Goal: Check status: Check status

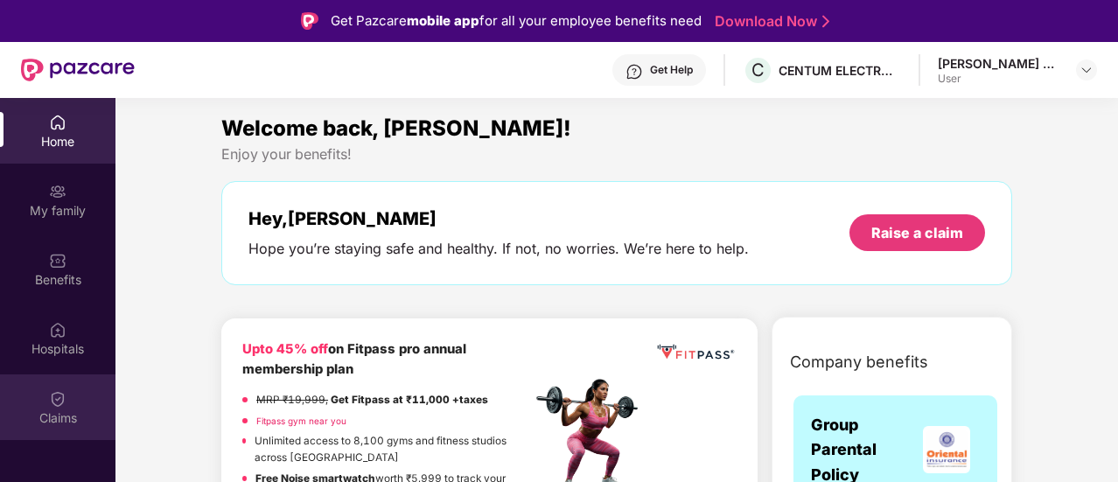
click at [77, 395] on div "Claims" at bounding box center [58, 408] width 116 height 66
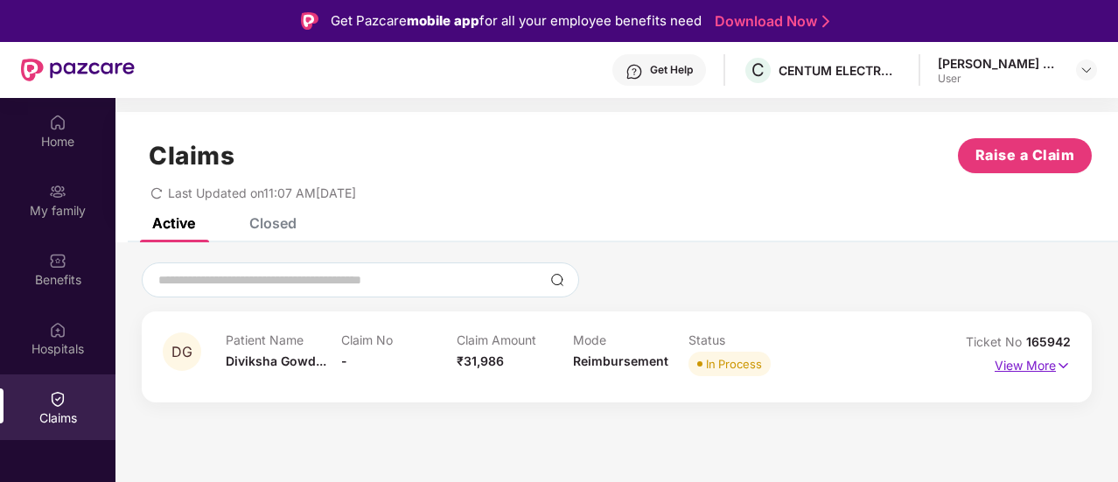
click at [1007, 366] on p "View More" at bounding box center [1033, 364] width 76 height 24
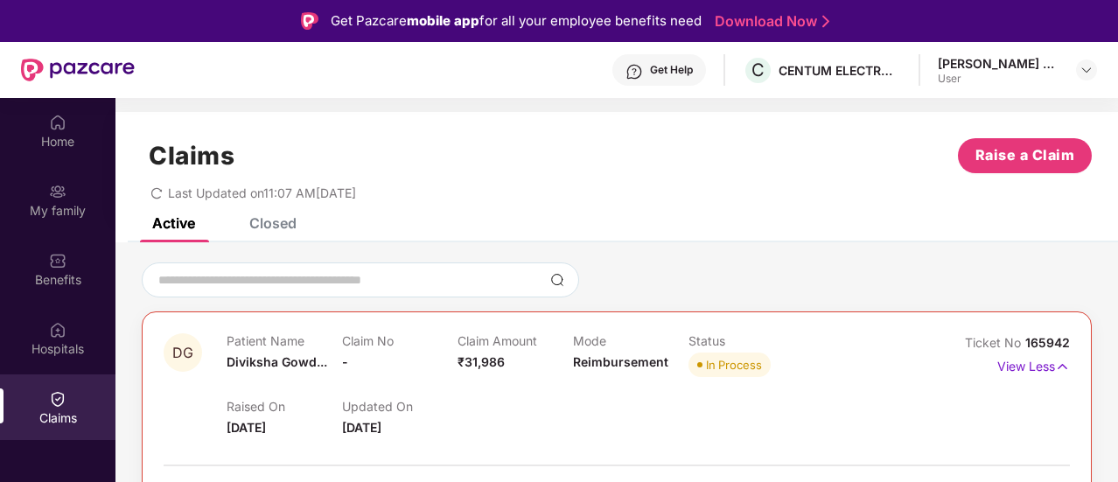
click at [583, 372] on div "Mode Reimbursement" at bounding box center [631, 357] width 116 height 48
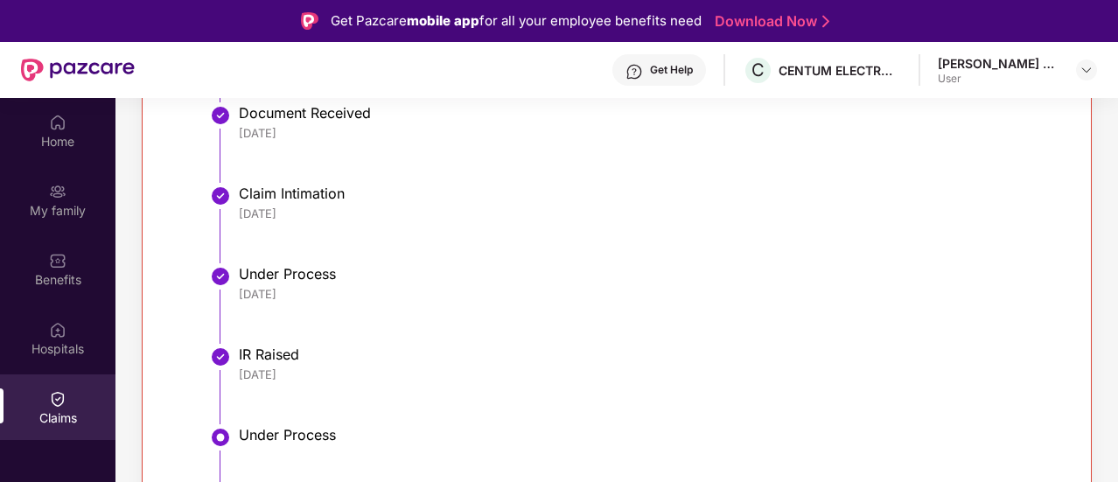
scroll to position [660, 0]
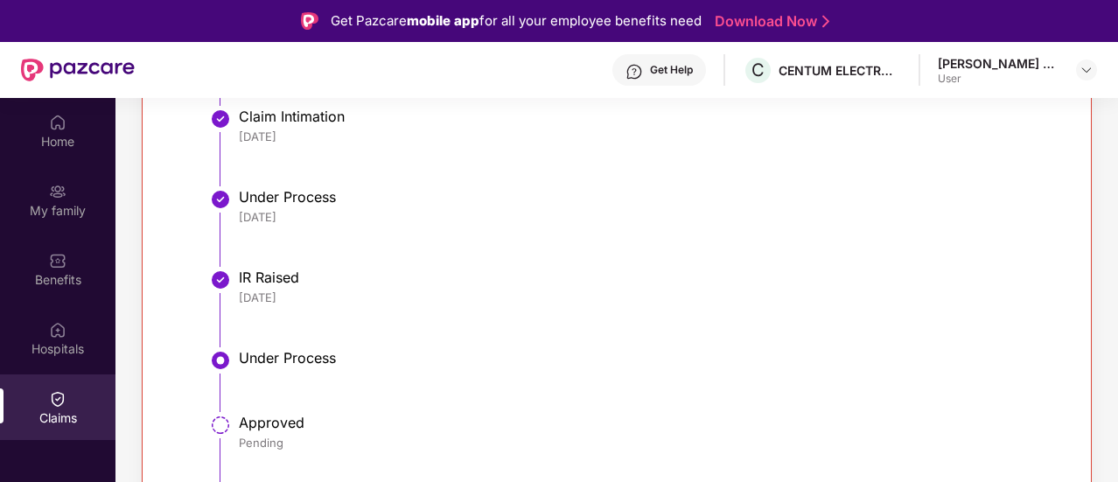
click at [290, 346] on li "IR Raised [DATE]" at bounding box center [634, 315] width 837 height 81
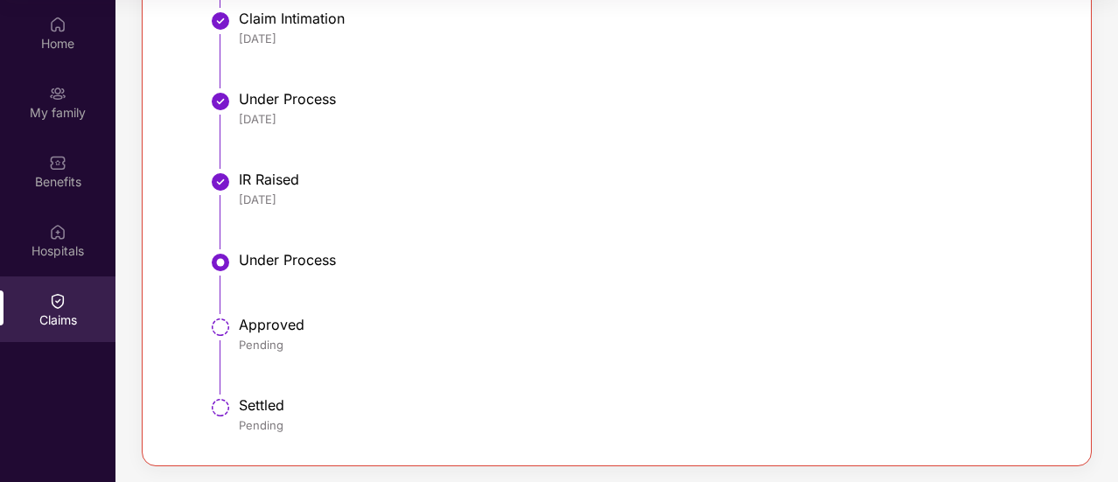
click at [281, 320] on div "Approved" at bounding box center [646, 325] width 814 height 18
click at [275, 266] on div "Under Process" at bounding box center [646, 260] width 814 height 18
click at [266, 321] on div "Approved" at bounding box center [646, 325] width 814 height 18
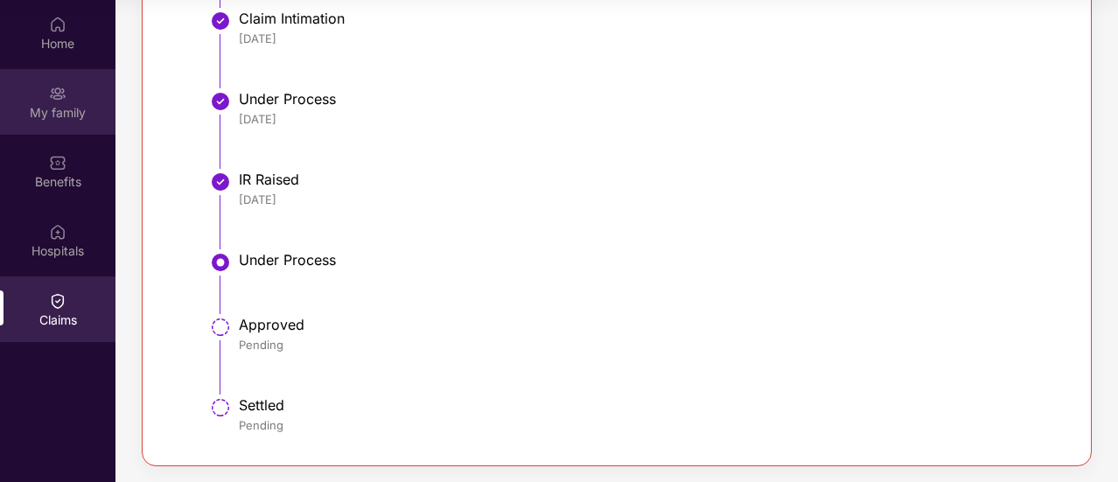
click at [51, 105] on div "My family" at bounding box center [58, 113] width 116 height 18
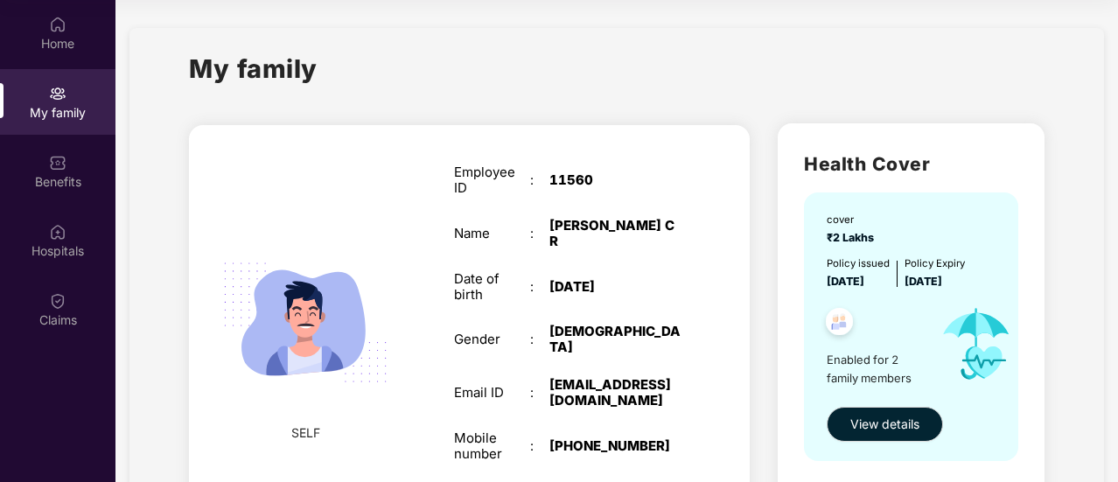
scroll to position [291, 0]
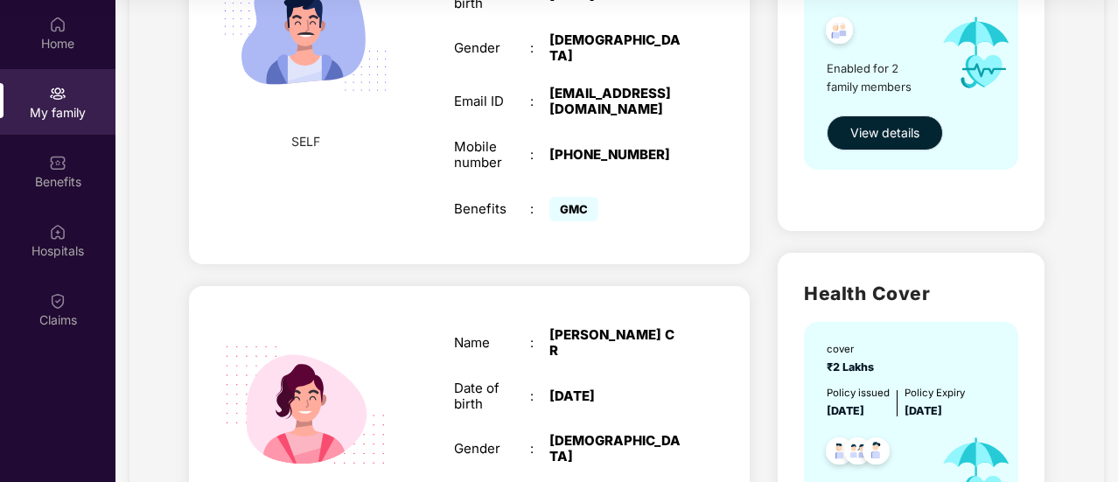
click at [879, 125] on span "View details" at bounding box center [885, 132] width 69 height 19
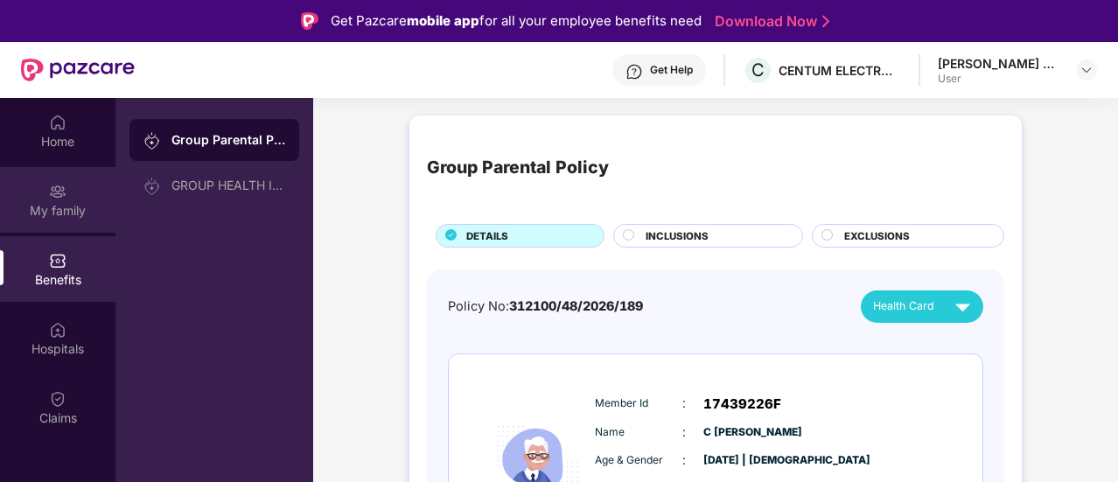
click at [98, 212] on div "My family" at bounding box center [58, 211] width 116 height 18
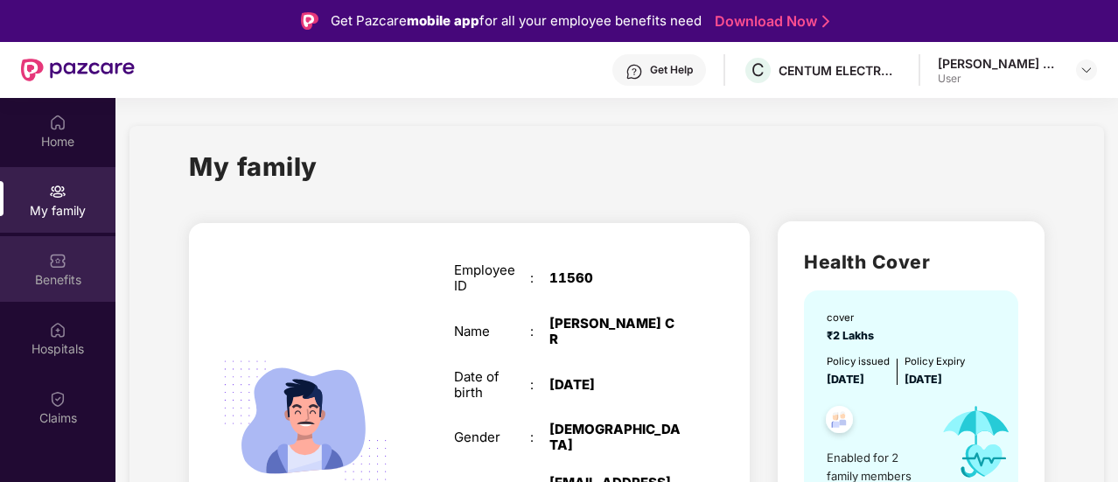
click at [58, 261] on img at bounding box center [58, 261] width 18 height 18
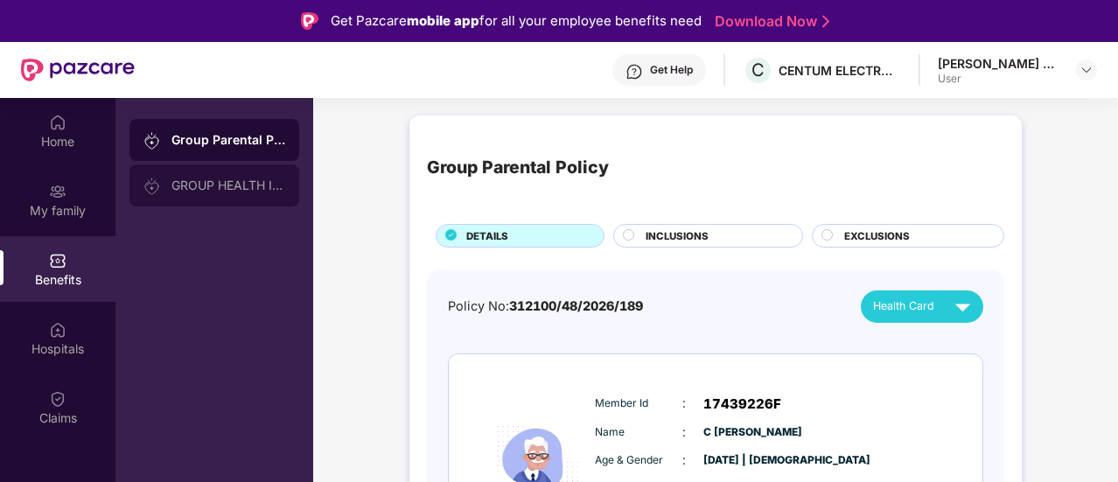
click at [263, 190] on div "GROUP HEALTH INSURANCE" at bounding box center [229, 186] width 114 height 14
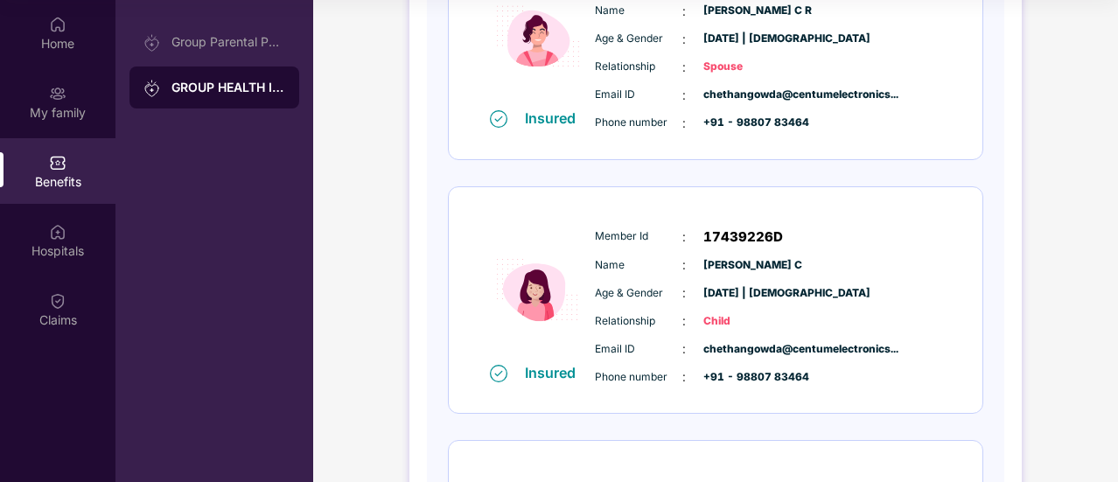
scroll to position [869, 0]
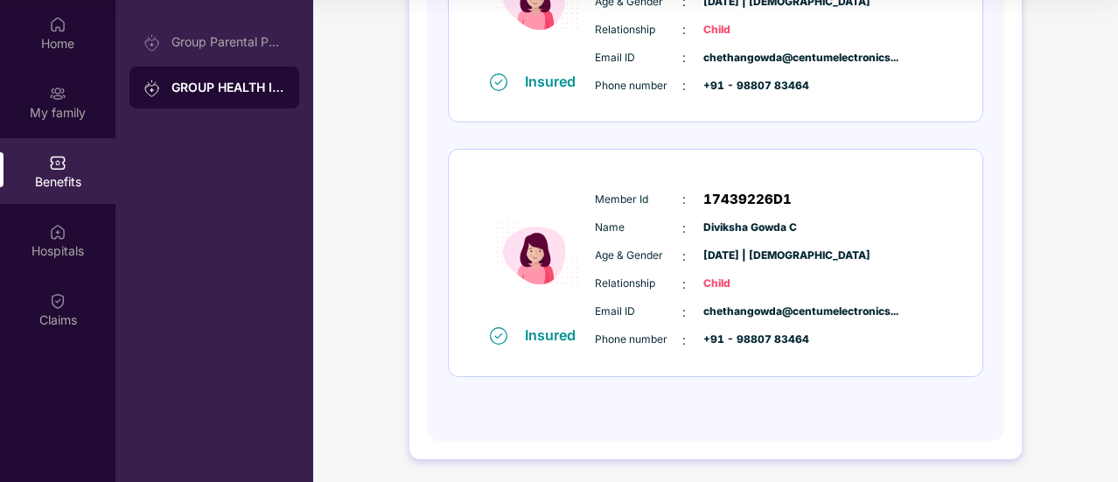
click at [747, 282] on span "Child" at bounding box center [748, 284] width 88 height 17
click at [714, 286] on span "Child" at bounding box center [748, 284] width 88 height 17
click at [712, 312] on span "chethangowda@centumelectronics..." at bounding box center [748, 312] width 88 height 17
